Goal: Task Accomplishment & Management: Complete application form

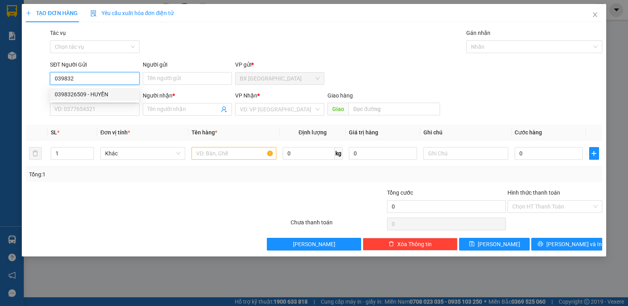
click at [117, 95] on div "0398326509 - HUYỀN" at bounding box center [95, 94] width 80 height 9
type input "0398326509"
type input "HUYỀN"
type input "0965969047"
type input "BÉ 2"
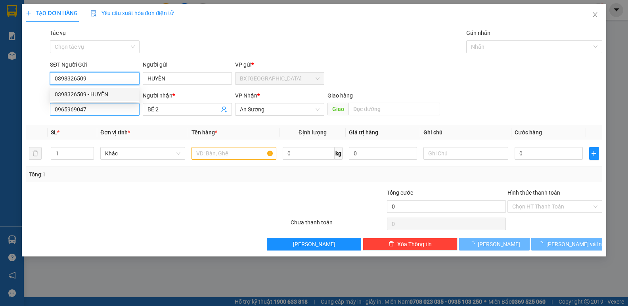
type input "30.000"
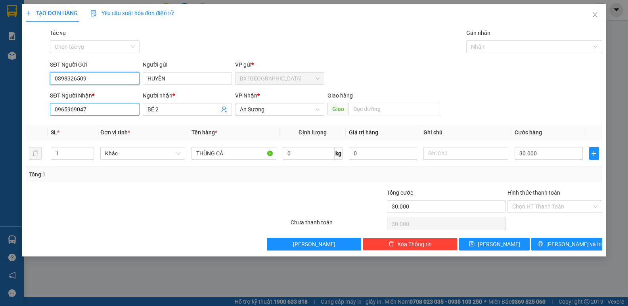
type input "0398326509"
click at [113, 113] on input "0965969047" at bounding box center [94, 109] width 89 height 13
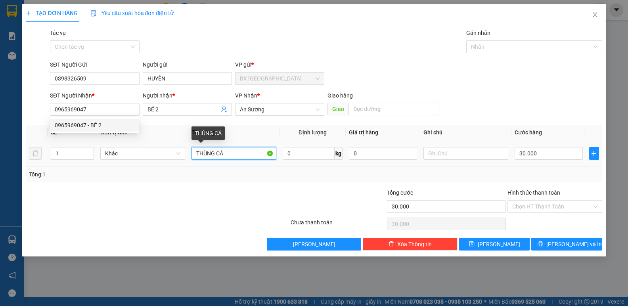
click at [248, 153] on input "THÙNG CÁ" at bounding box center [233, 153] width 85 height 13
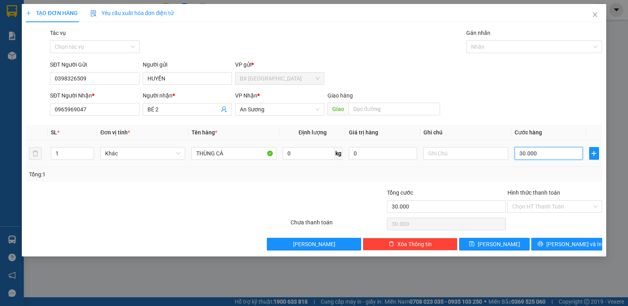
click at [539, 154] on input "30.000" at bounding box center [548, 153] width 68 height 13
type input "4"
type input "40"
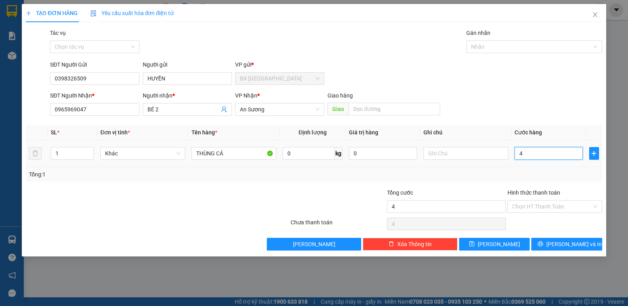
type input "40"
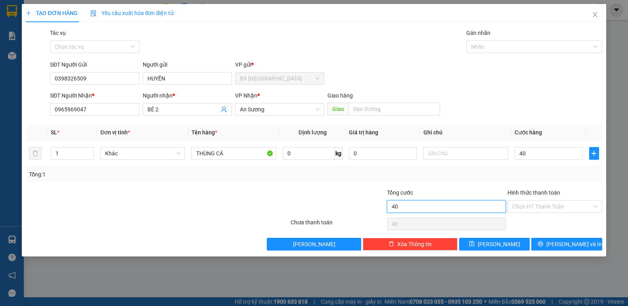
type input "40.000"
drag, startPoint x: 445, startPoint y: 203, endPoint x: 448, endPoint y: 205, distance: 4.3
click at [446, 205] on input "40.000" at bounding box center [446, 206] width 119 height 13
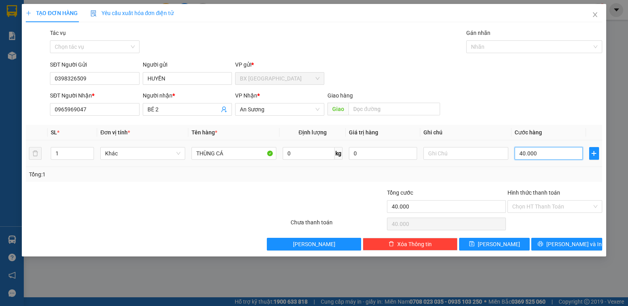
click at [535, 150] on input "40.000" at bounding box center [548, 153] width 68 height 13
type input "3"
type input "30"
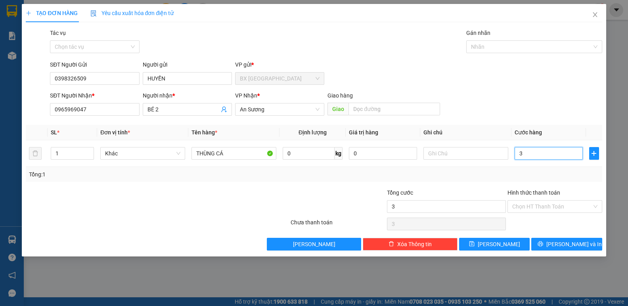
type input "30"
type input "30.000"
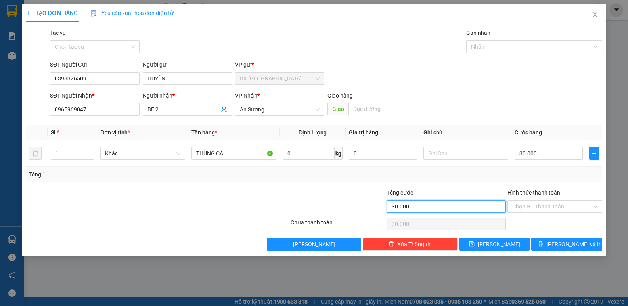
click at [492, 206] on input "30.000" at bounding box center [446, 206] width 119 height 13
click at [540, 211] on input "Hình thức thanh toán" at bounding box center [552, 207] width 80 height 12
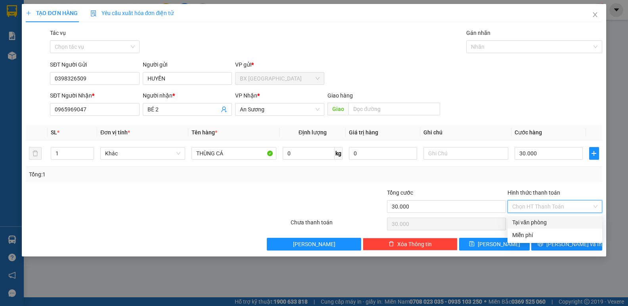
click at [537, 224] on div "Tại văn phòng" at bounding box center [554, 222] width 85 height 9
type input "0"
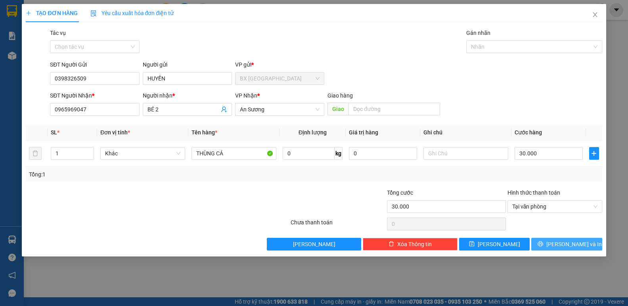
click at [543, 243] on icon "printer" at bounding box center [540, 243] width 5 height 5
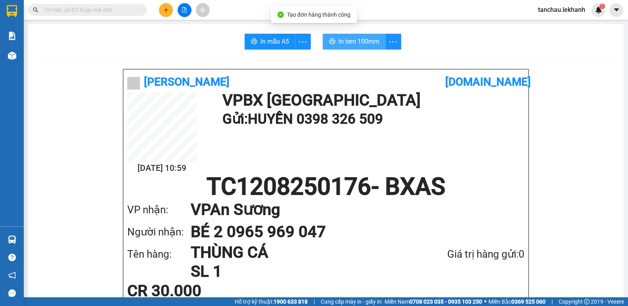
click at [361, 44] on span "In tem 100mm" at bounding box center [358, 41] width 41 height 10
